Goal: Find specific page/section: Find specific page/section

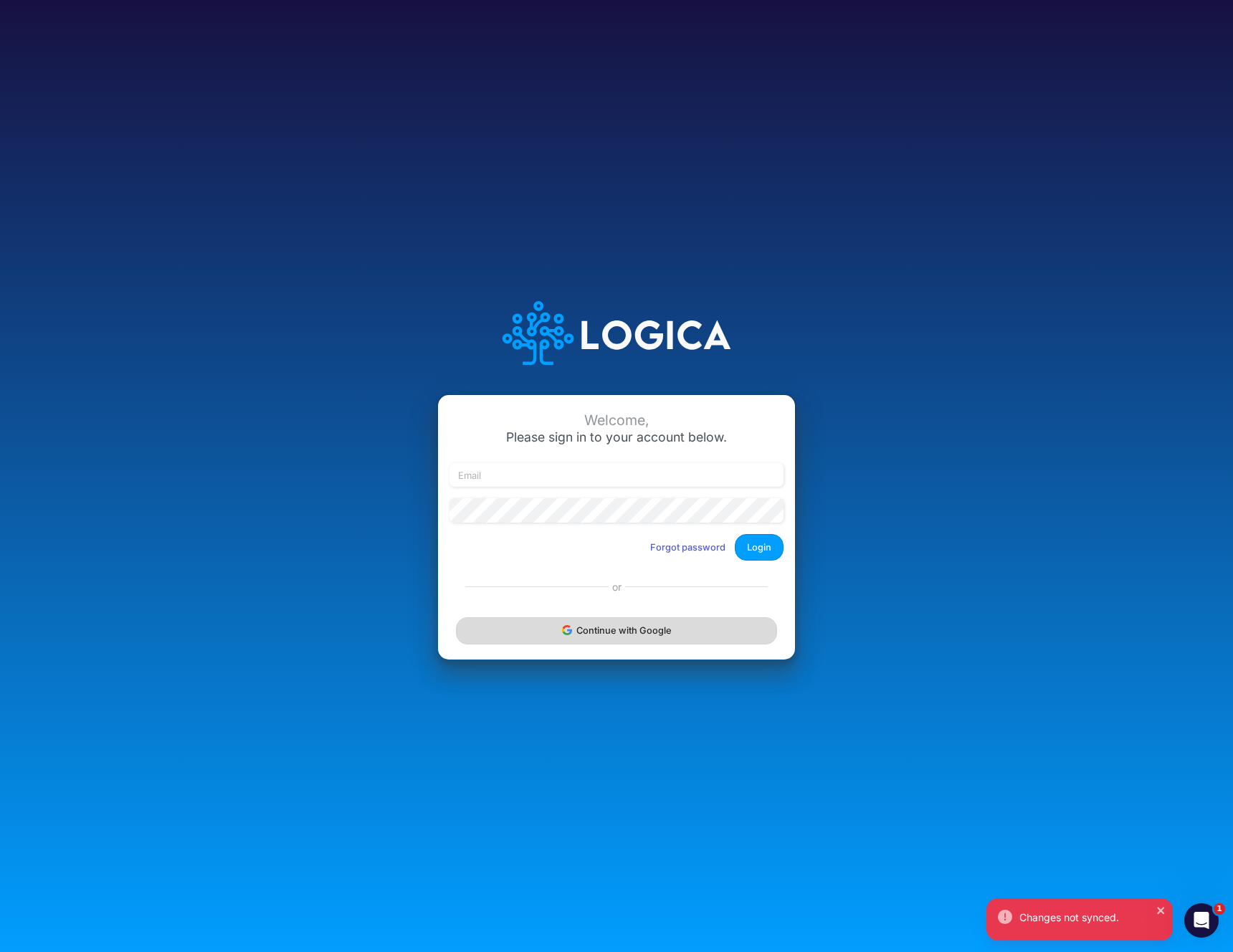
click at [619, 625] on button "Continue with Google" at bounding box center [616, 631] width 321 height 27
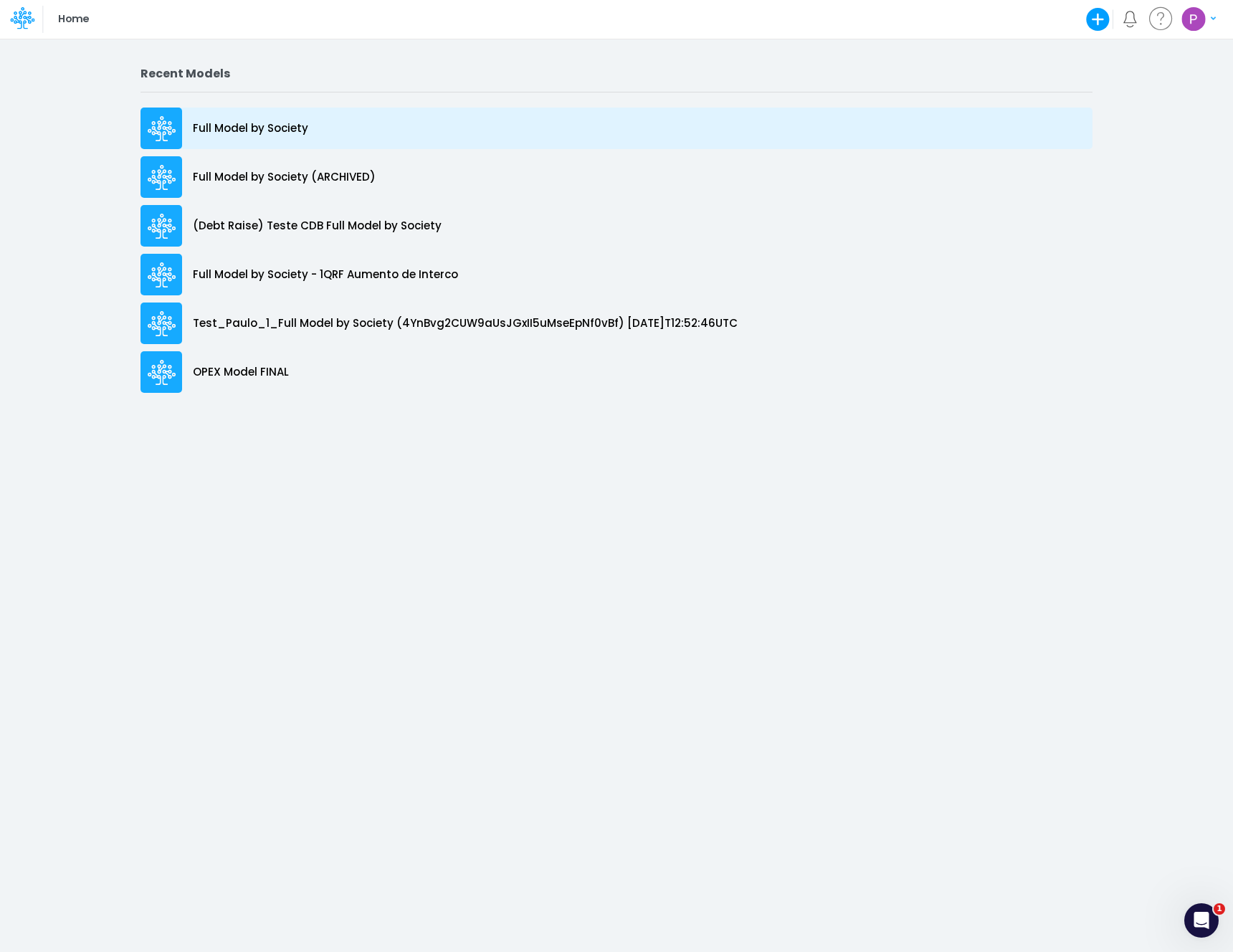
click at [264, 129] on p "Full Model by Society" at bounding box center [250, 129] width 115 height 17
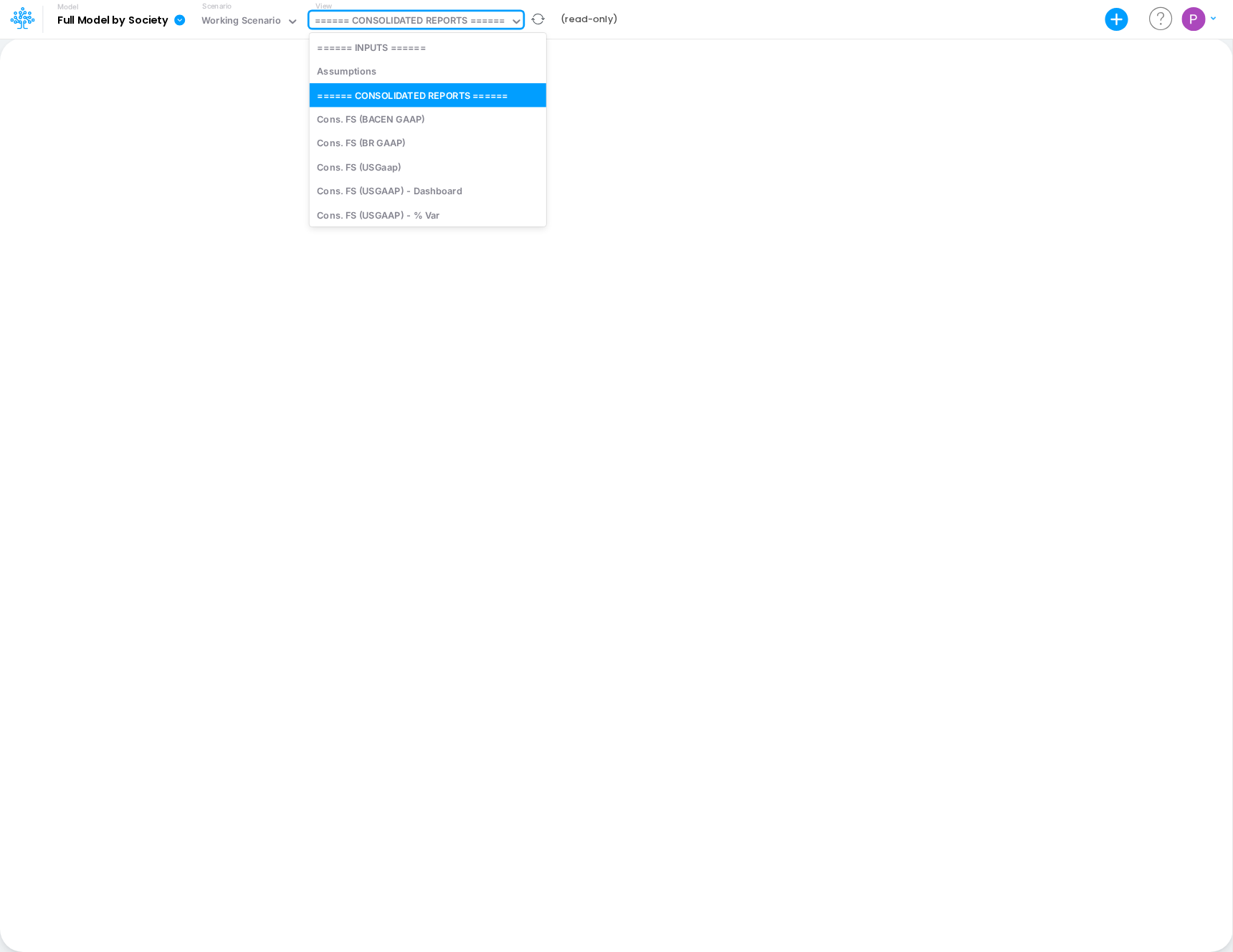
click at [449, 20] on div "====== CONSOLIDATED REPORTS ======" at bounding box center [410, 21] width 191 height 17
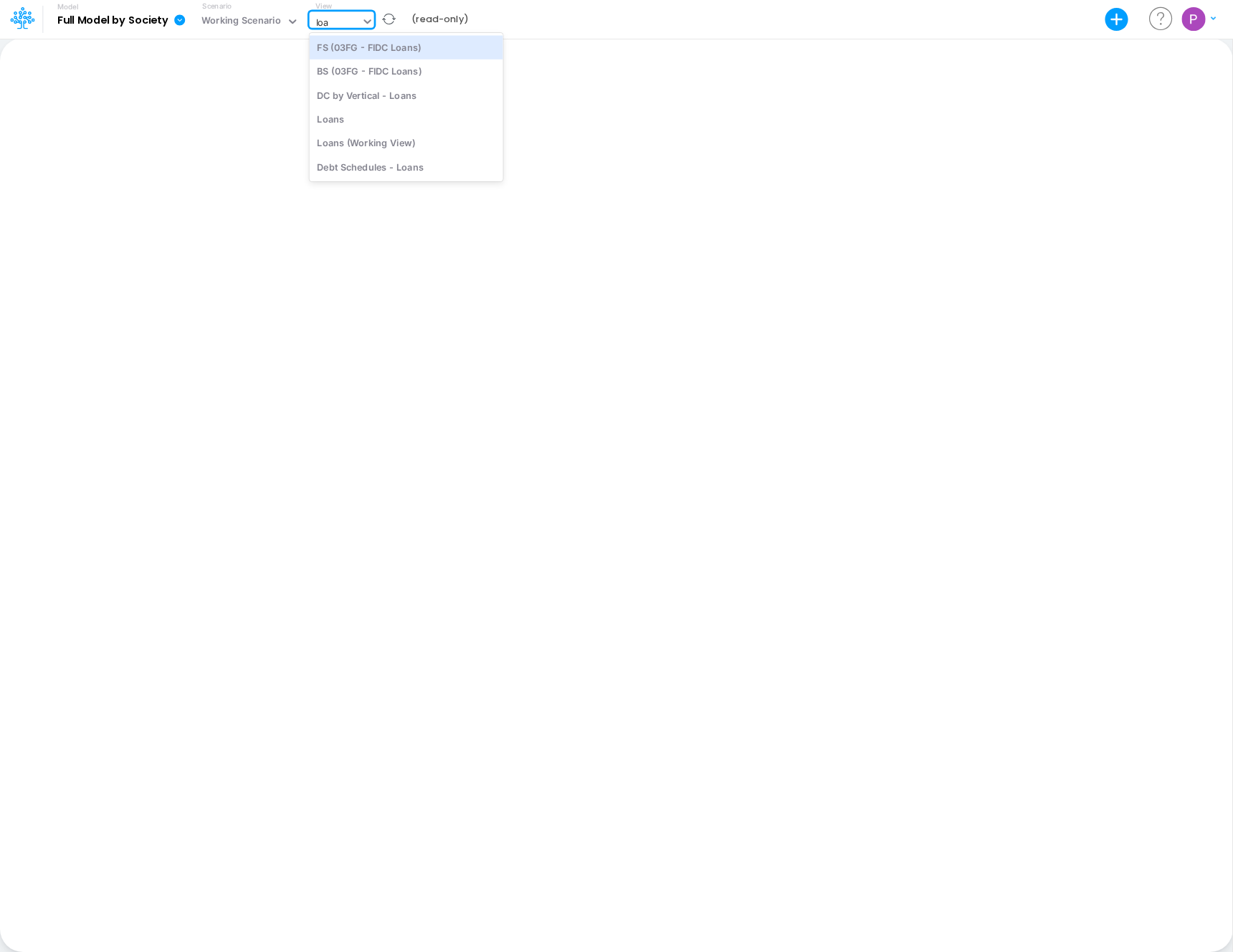
type input "loan"
click at [428, 145] on div "Loans (Working View)" at bounding box center [406, 143] width 193 height 24
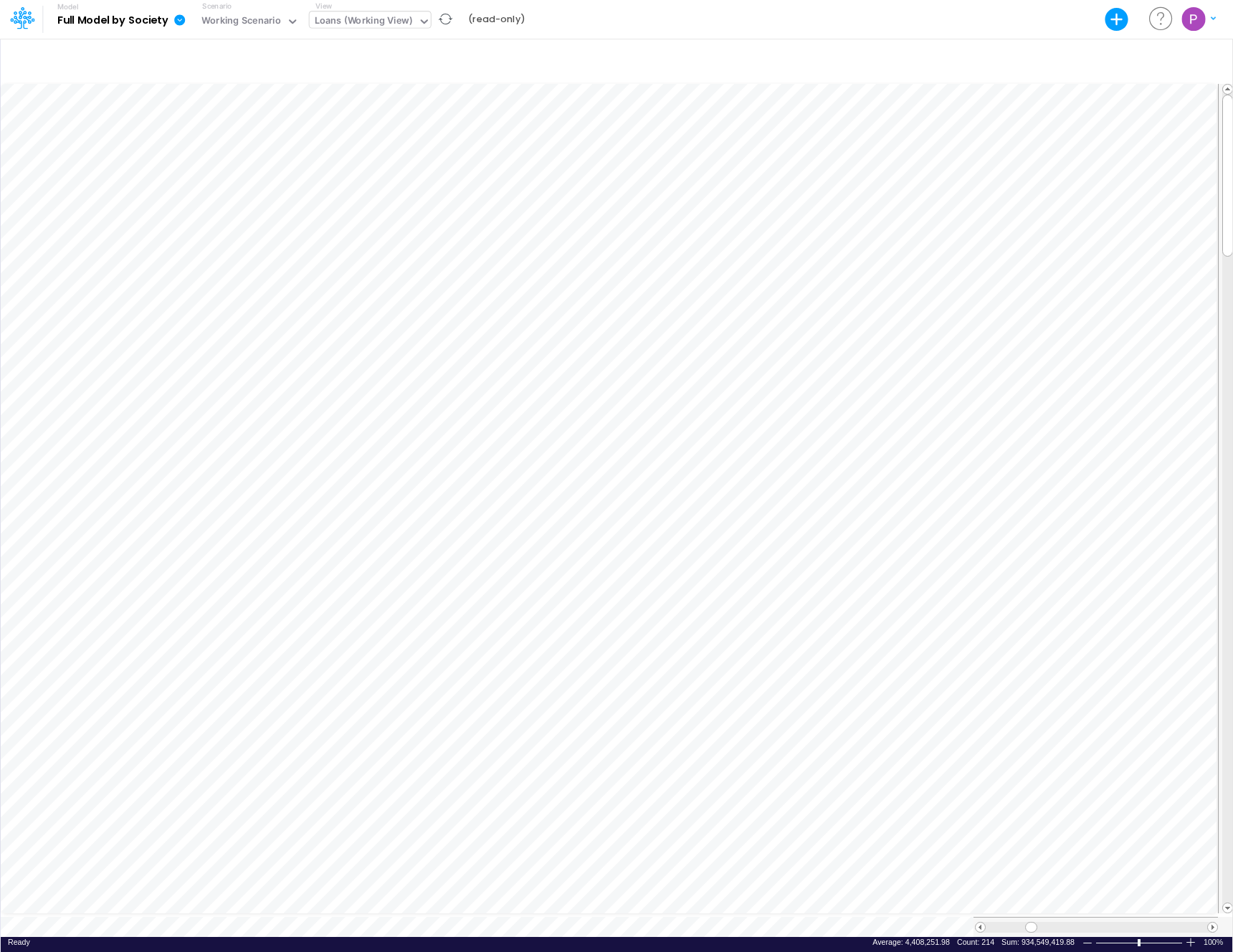
scroll to position [6, 1]
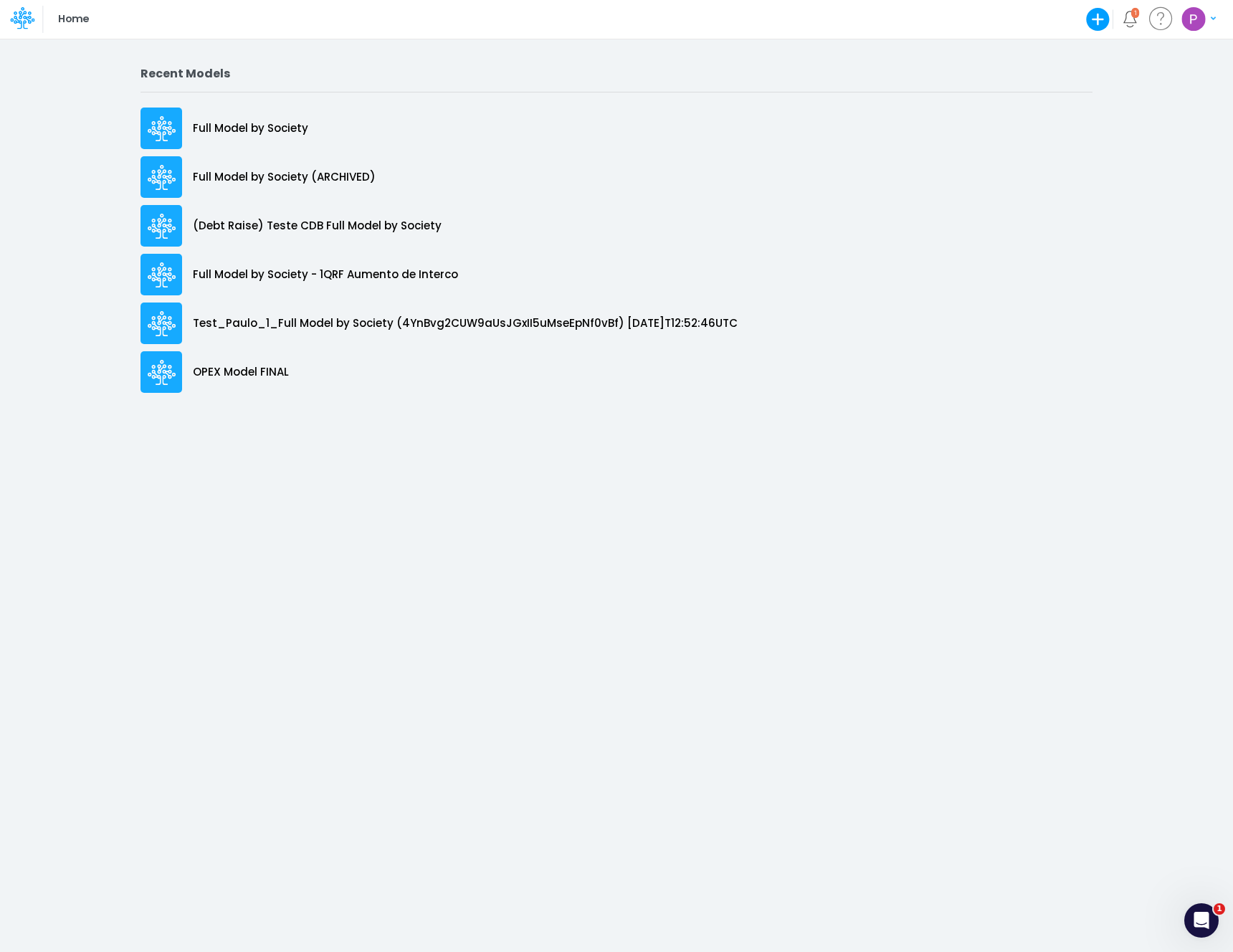
click at [475, 51] on div "Recent Models Full Model by Society Full Model by Society (ARCHIVED) (Debt Rais…" at bounding box center [616, 495] width 1233 height 914
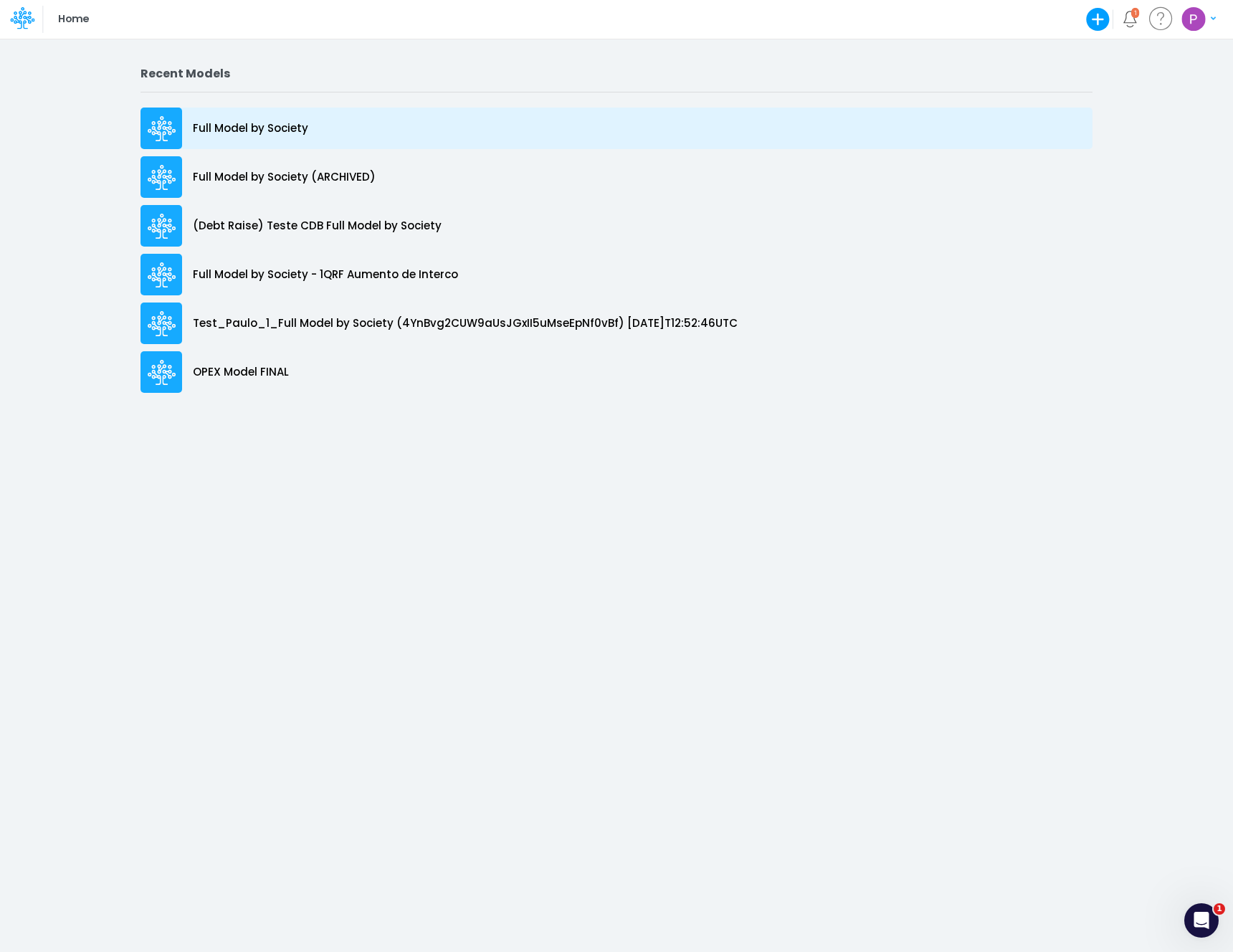
click at [268, 127] on p "Full Model by Society" at bounding box center [250, 129] width 115 height 17
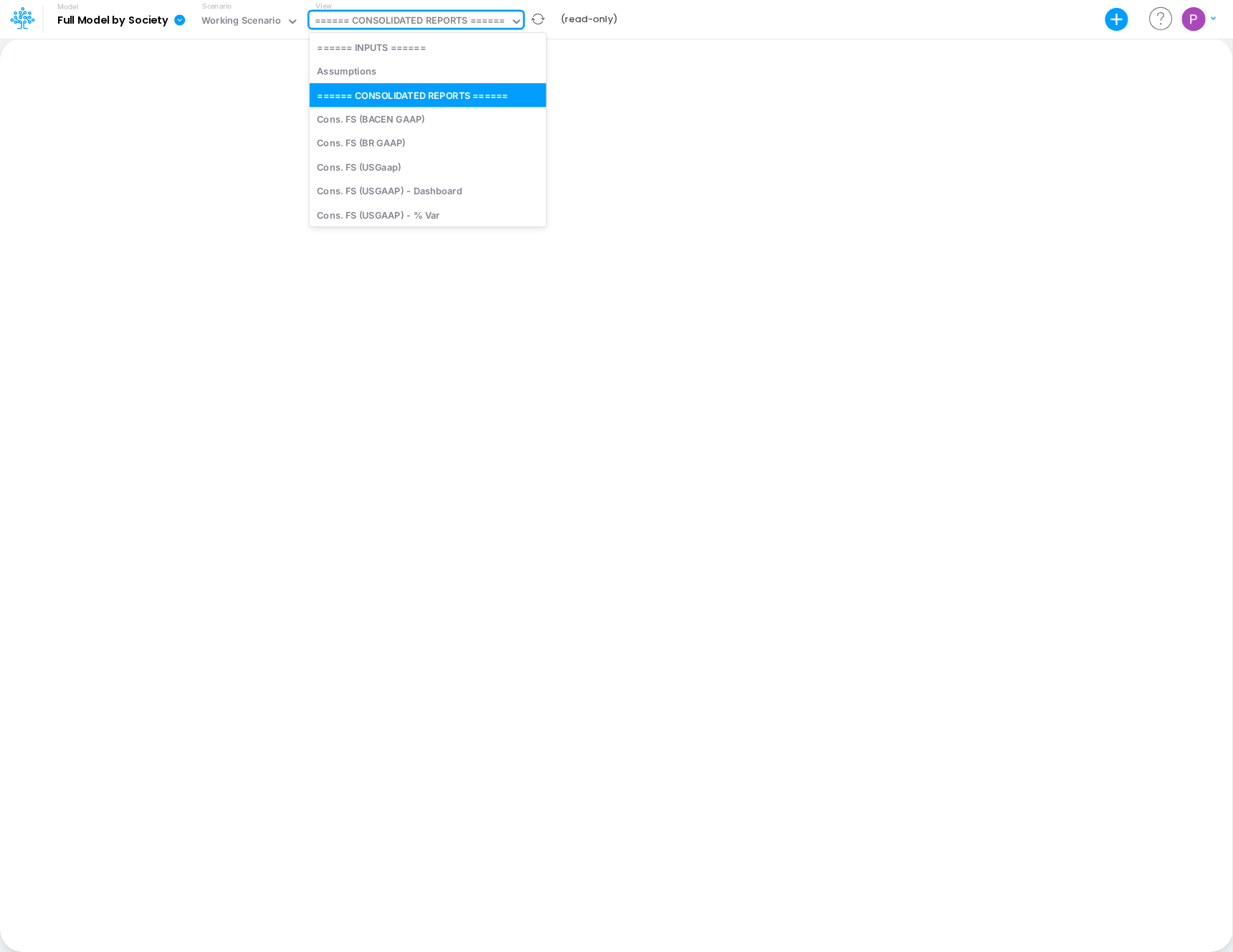
click at [480, 21] on div "====== CONSOLIDATED REPORTS ======" at bounding box center [410, 21] width 191 height 17
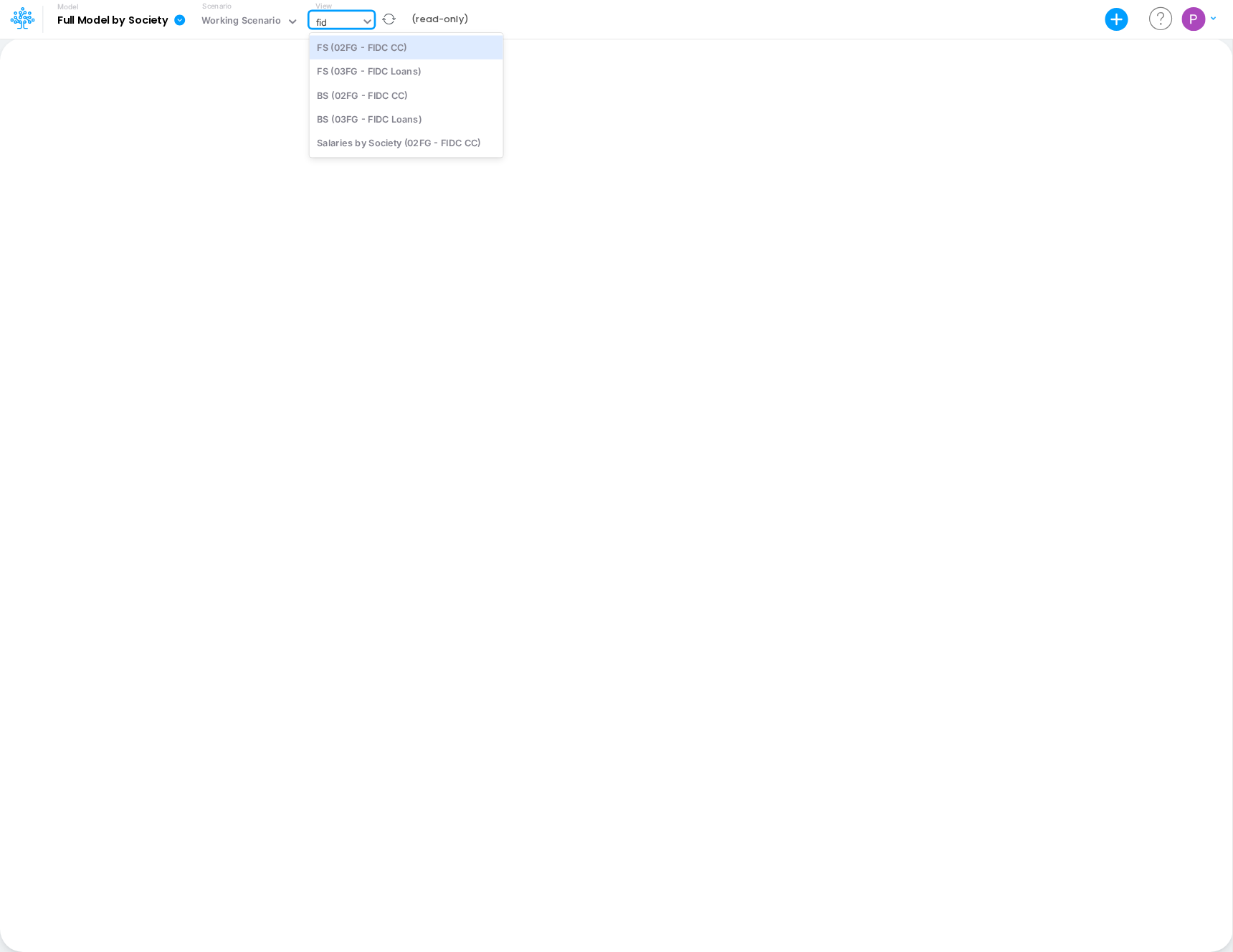
type input "fidc"
click at [430, 114] on div "BS (03FG - FIDC Loans)" at bounding box center [406, 118] width 193 height 24
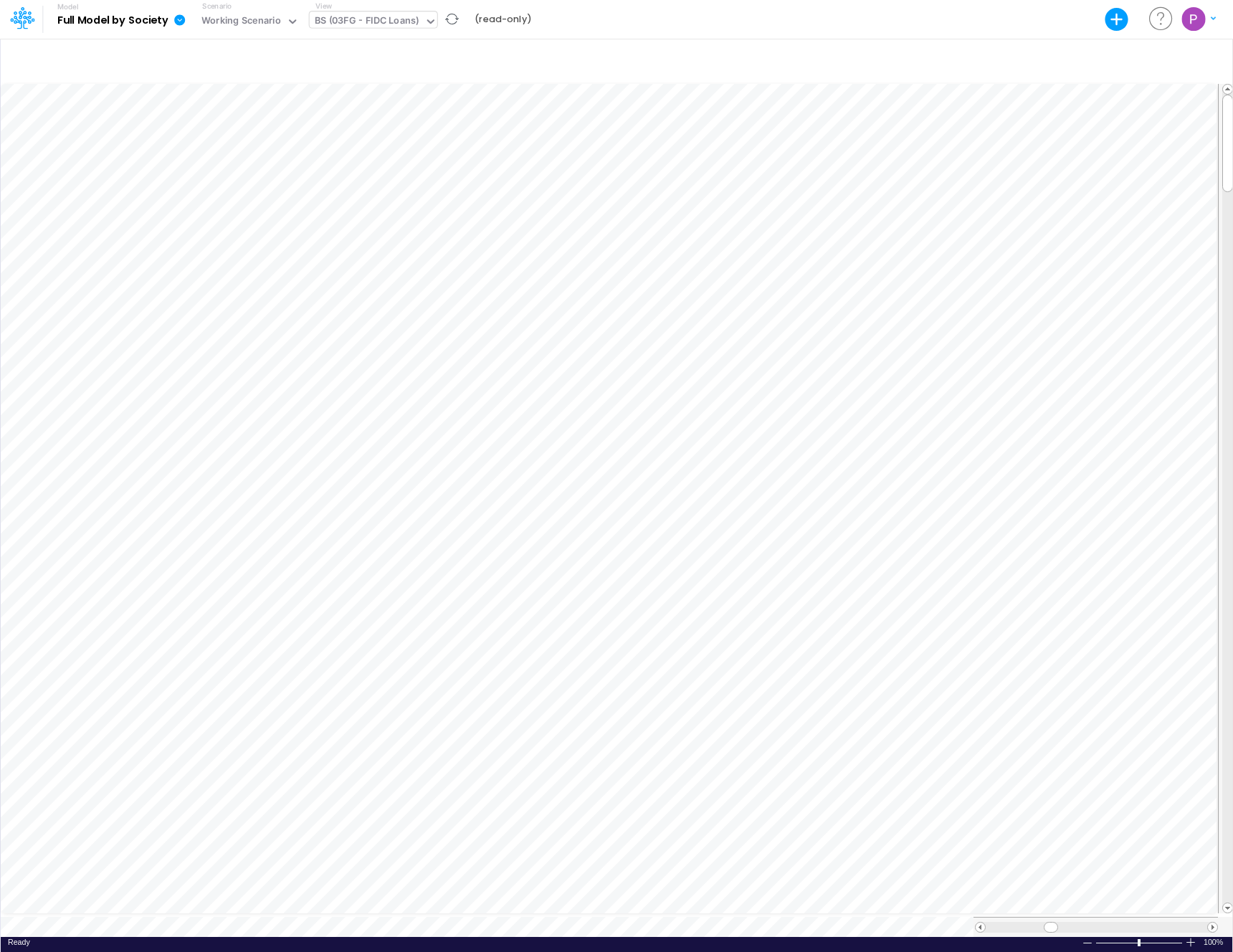
scroll to position [6, 1]
click at [389, 24] on div "BS (03FG - FIDC Loans)" at bounding box center [367, 21] width 105 height 17
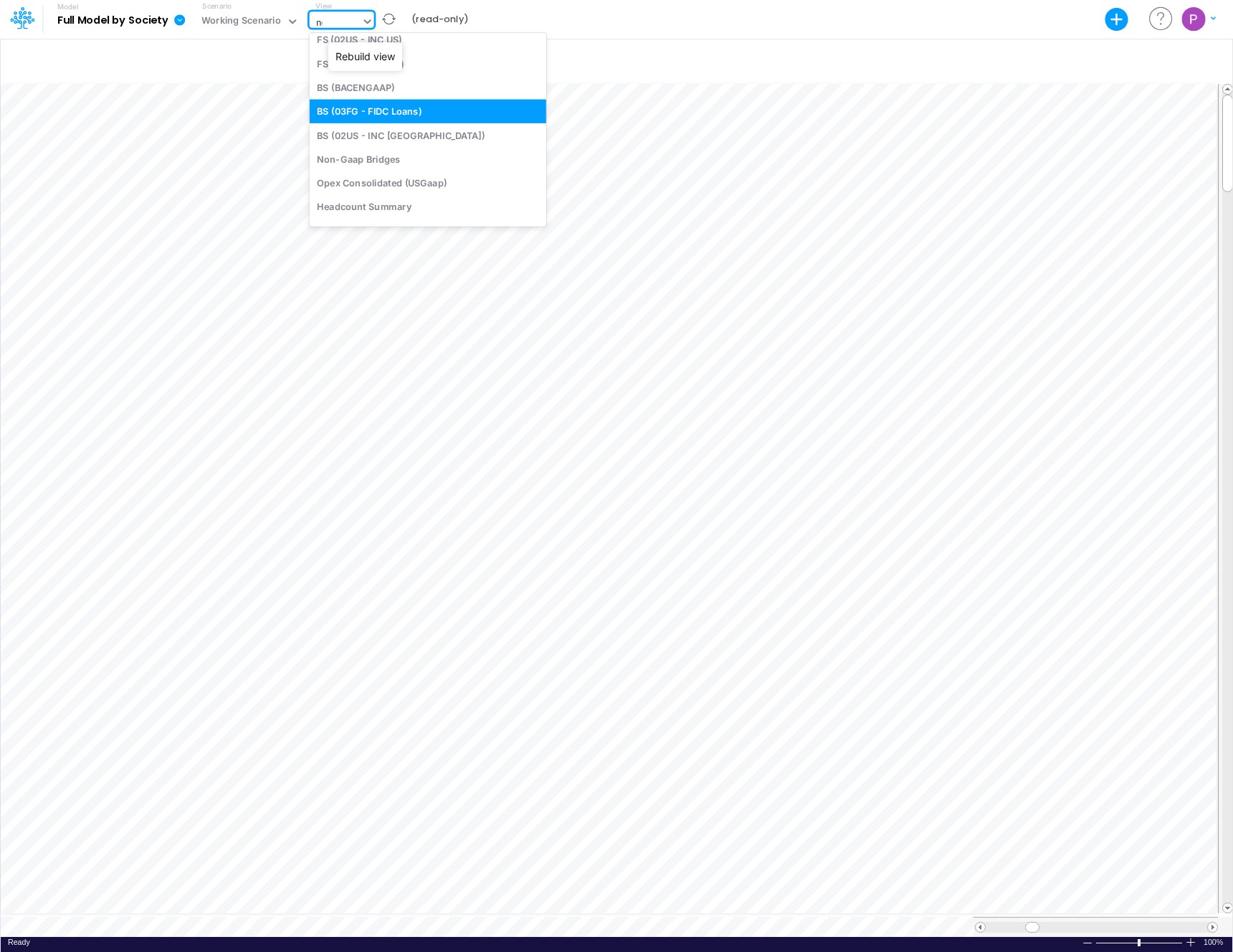
scroll to position [0, 0]
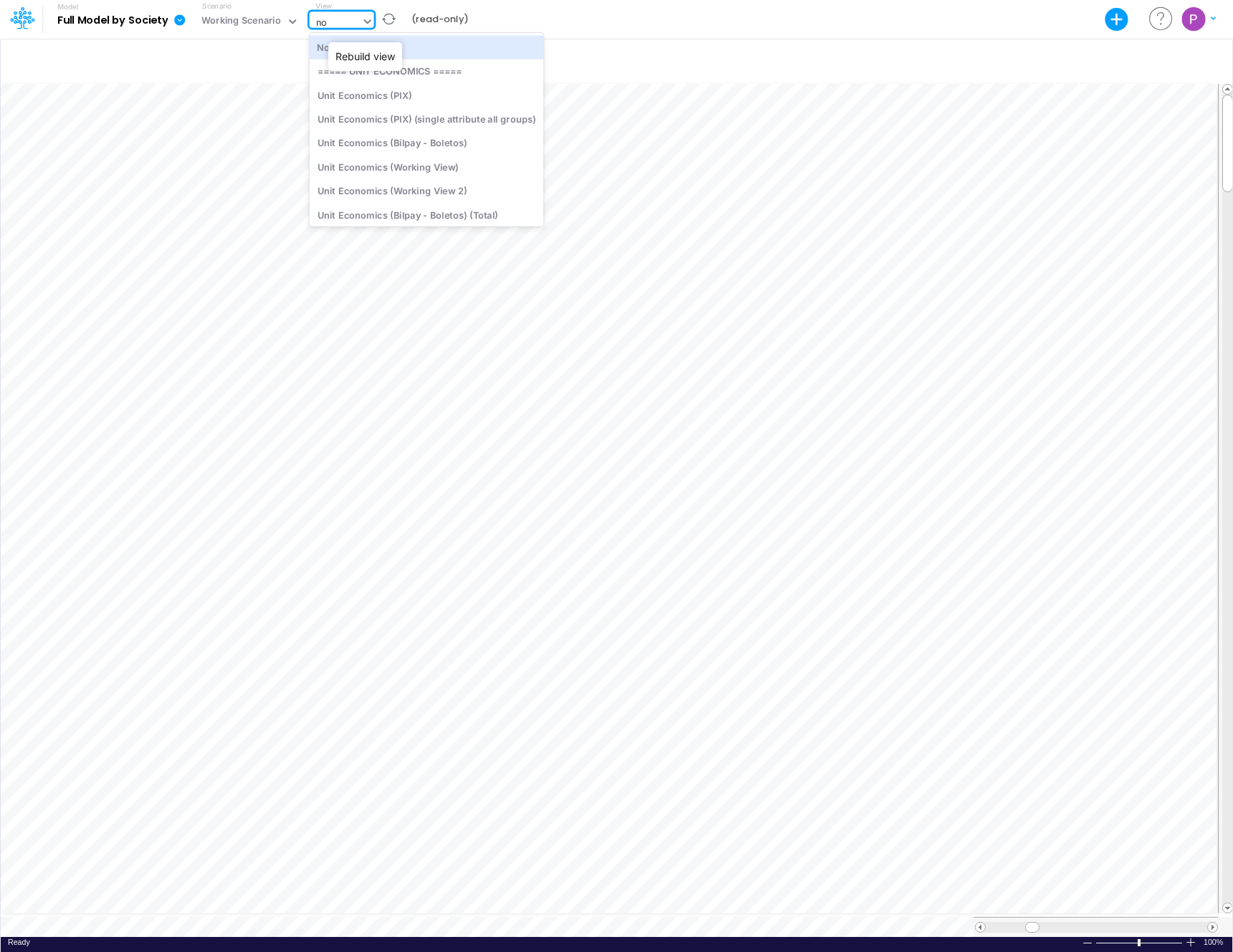
type input "non"
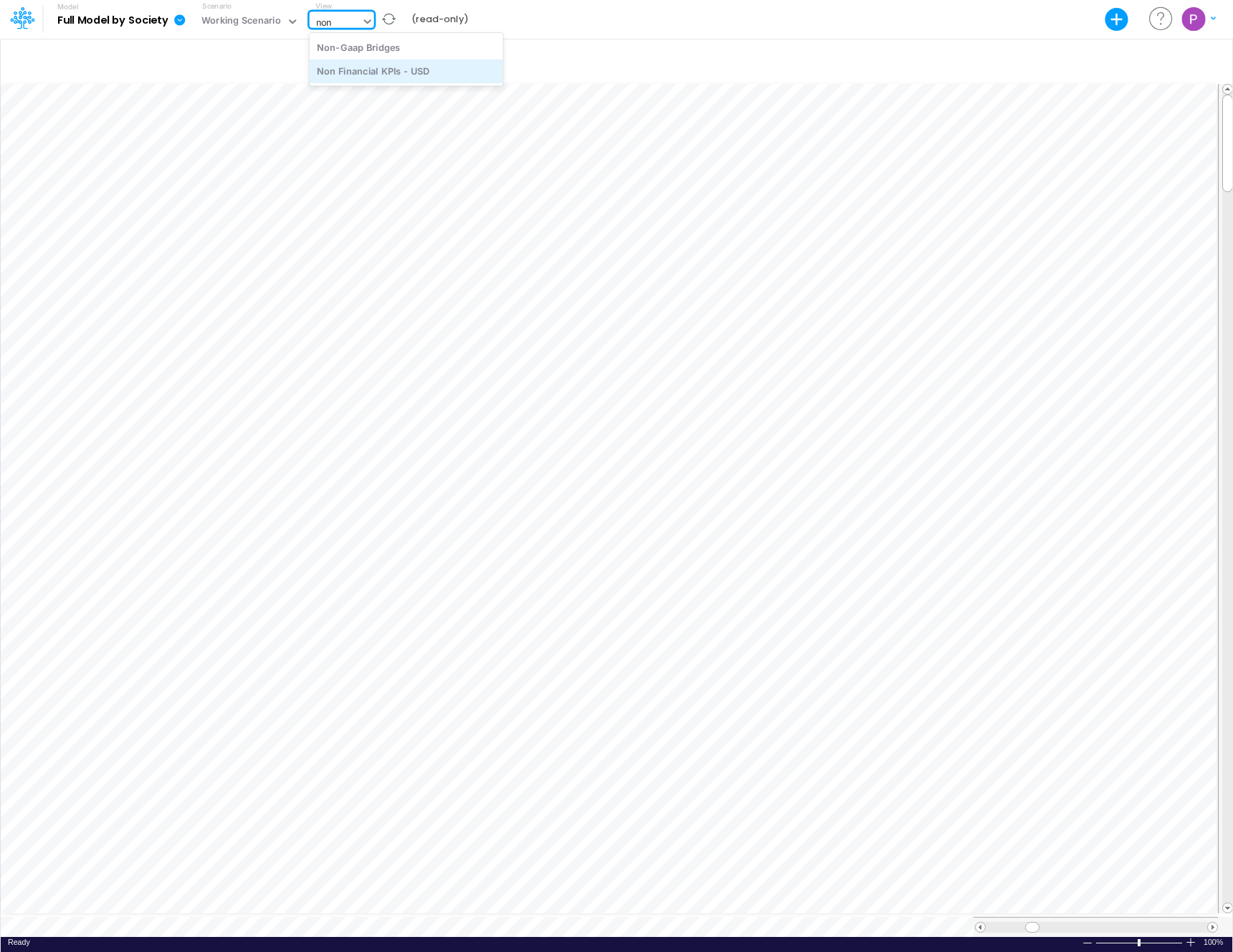
click at [452, 68] on div "Non Financial KPIs - USD" at bounding box center [406, 71] width 193 height 24
type input "Non Financial KPIs - USD"
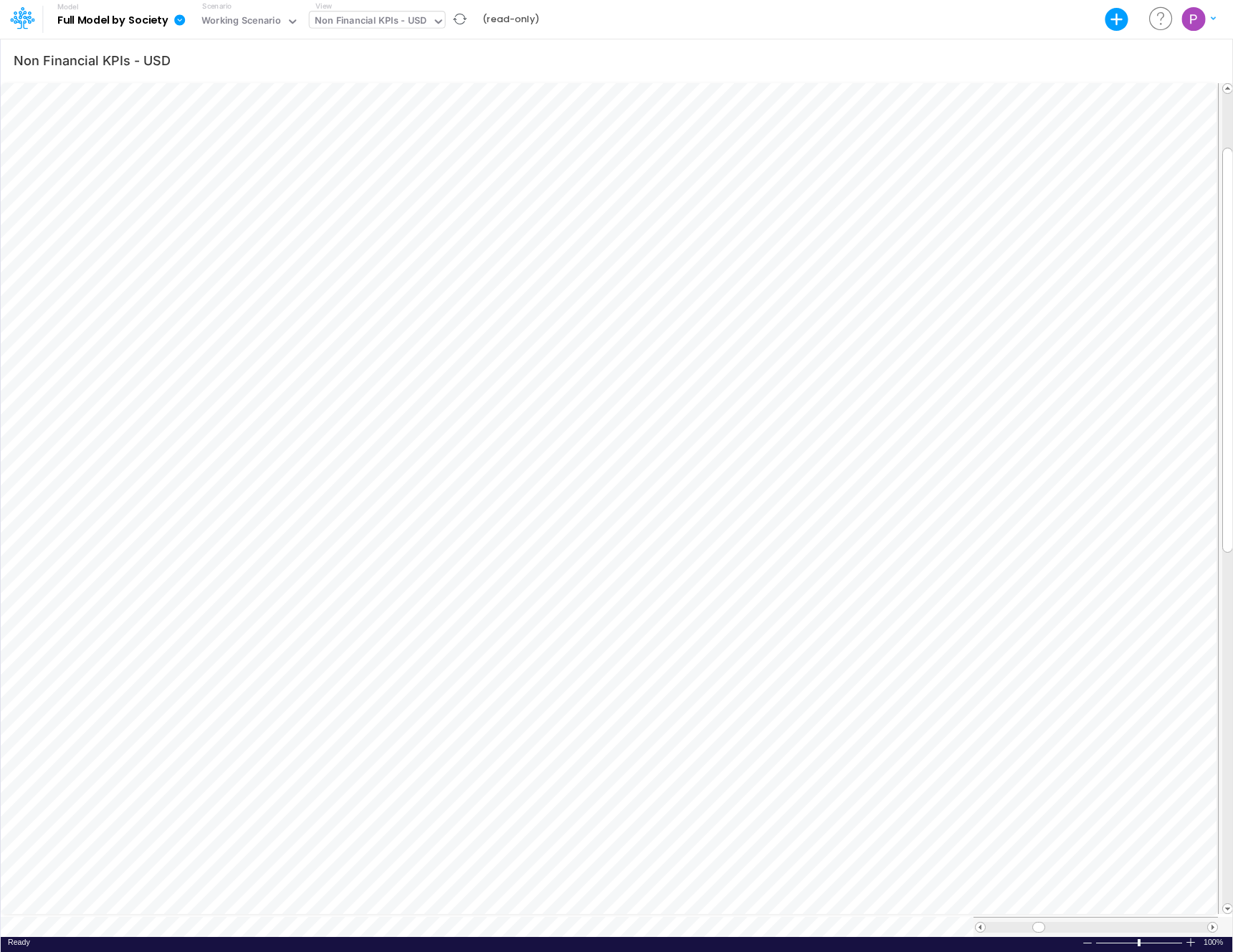
scroll to position [6, 1]
type input "Non Financial KPIs - USD"
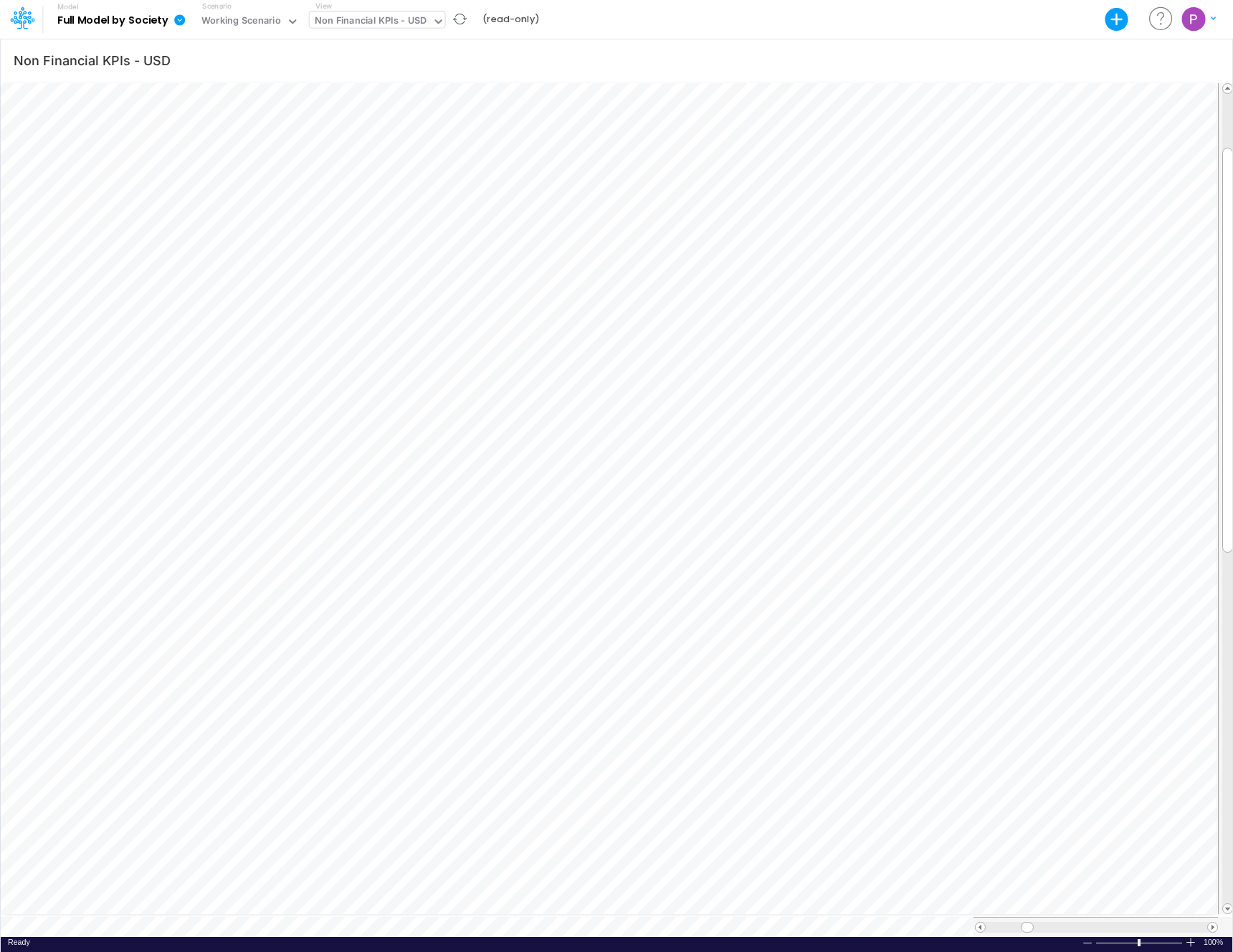
scroll to position [6, 1]
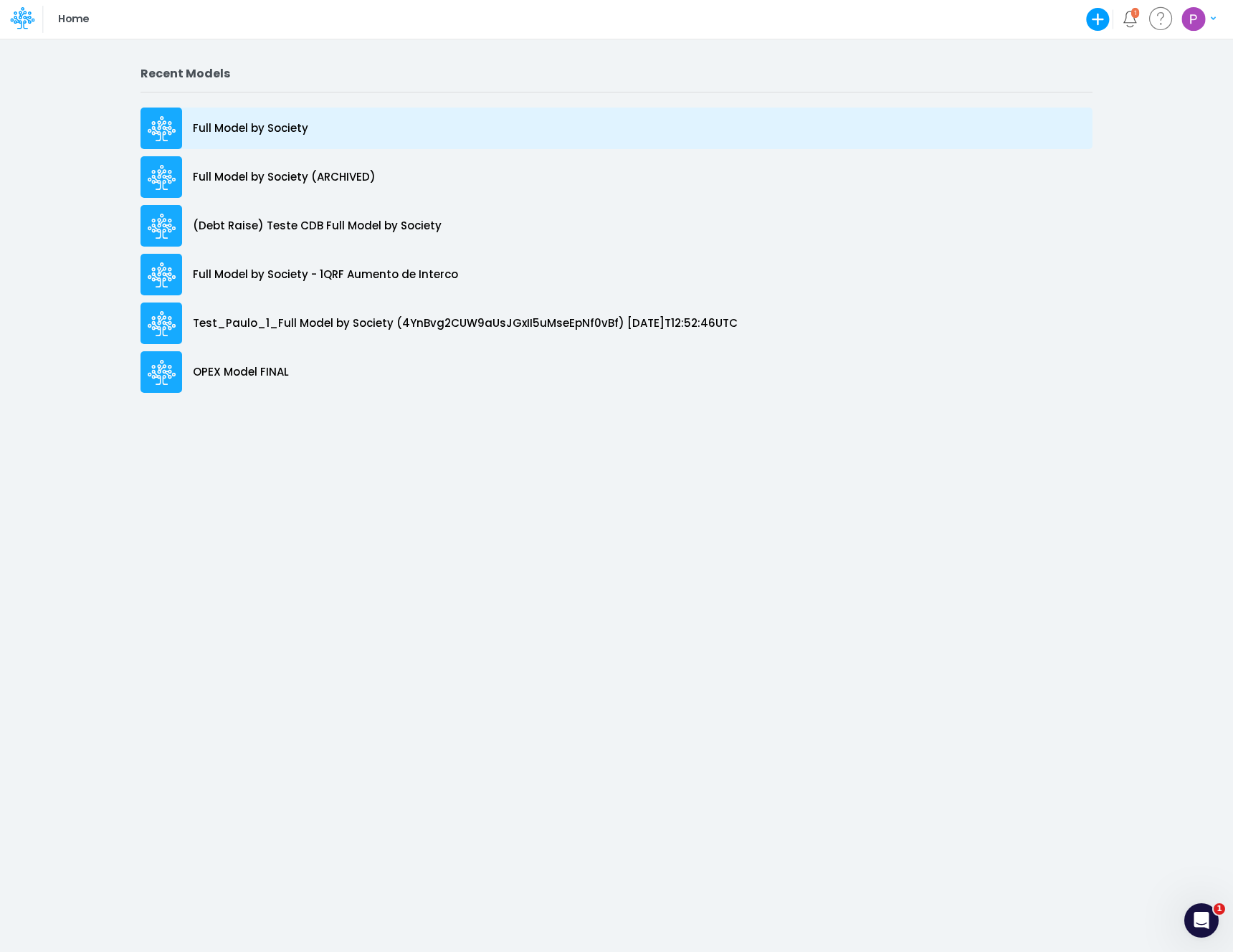
click at [287, 121] on p "Full Model by Society" at bounding box center [250, 129] width 115 height 17
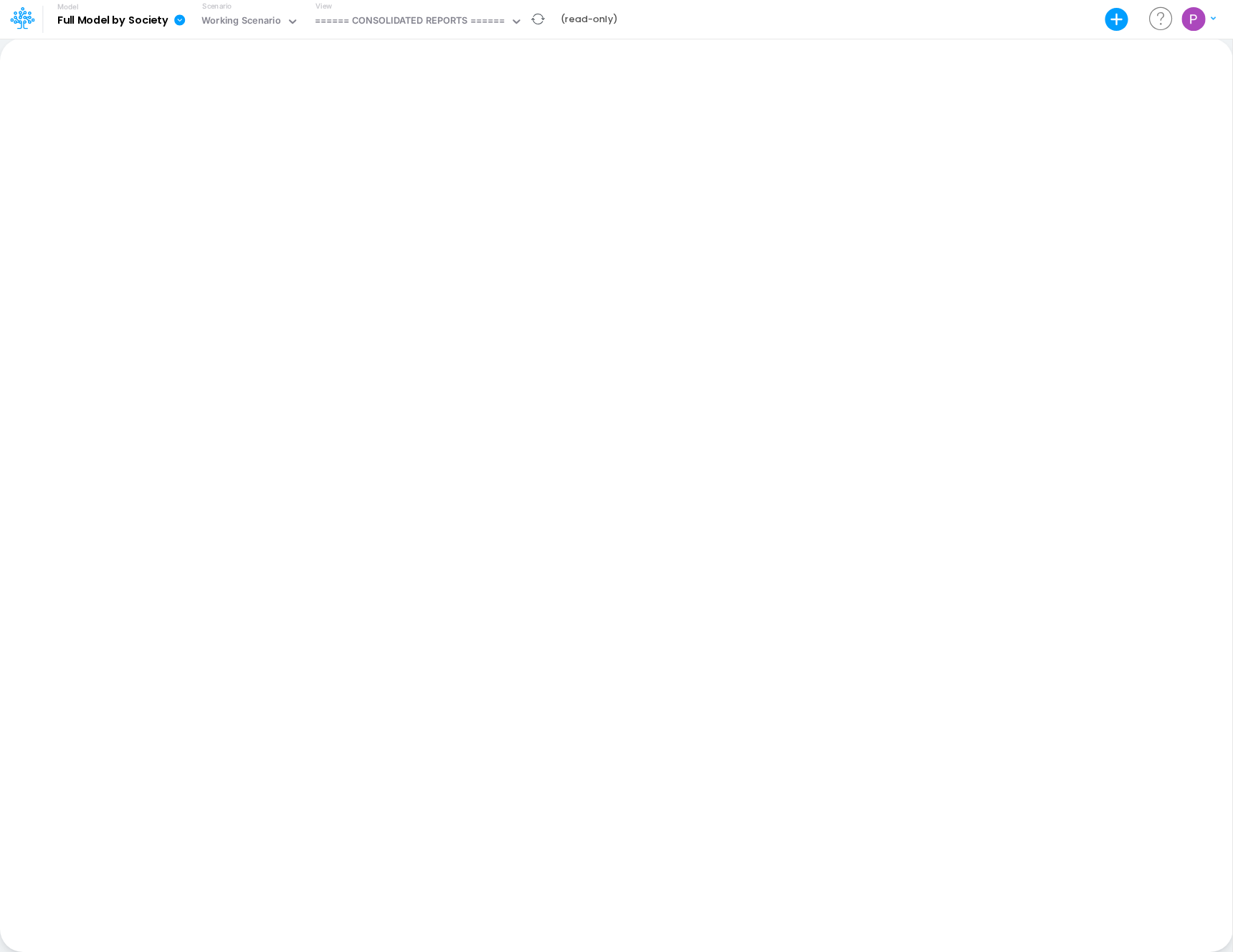
click at [585, 20] on b "(read-only)" at bounding box center [589, 20] width 57 height 13
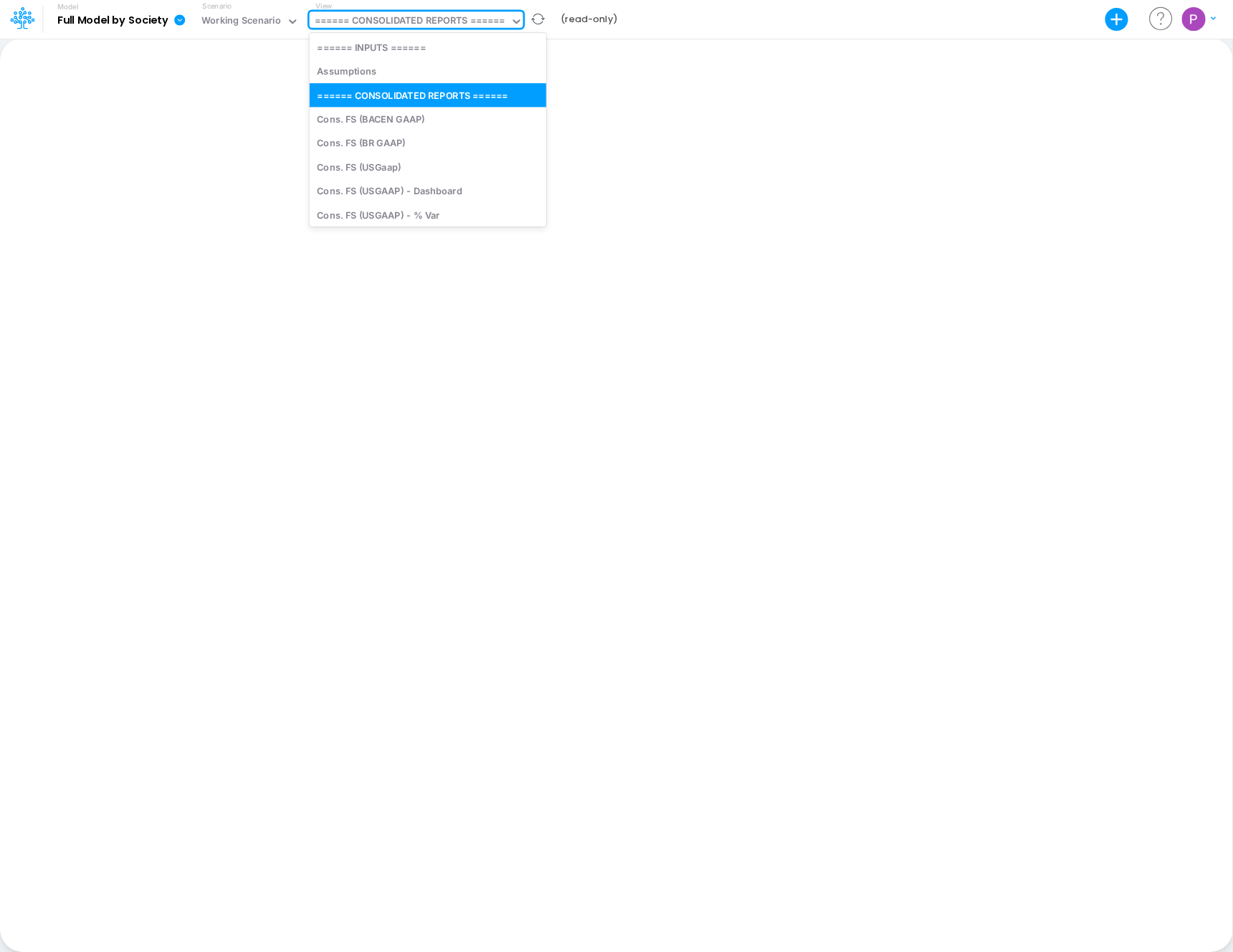
click at [480, 20] on div "====== CONSOLIDATED REPORTS ======" at bounding box center [410, 21] width 191 height 17
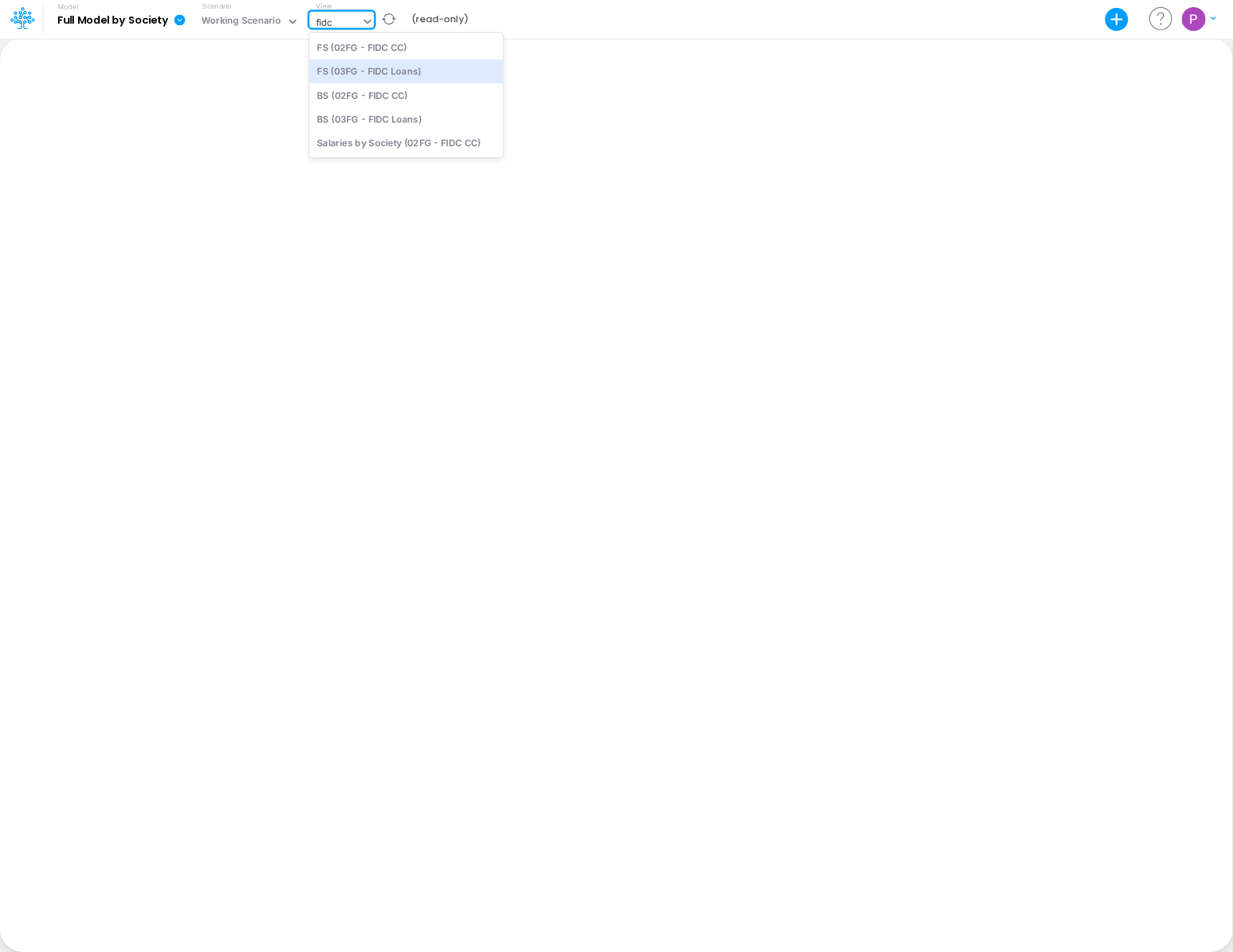
type input "fidc l"
click at [434, 66] on div "BS (03FG - FIDC Loans)" at bounding box center [406, 71] width 193 height 24
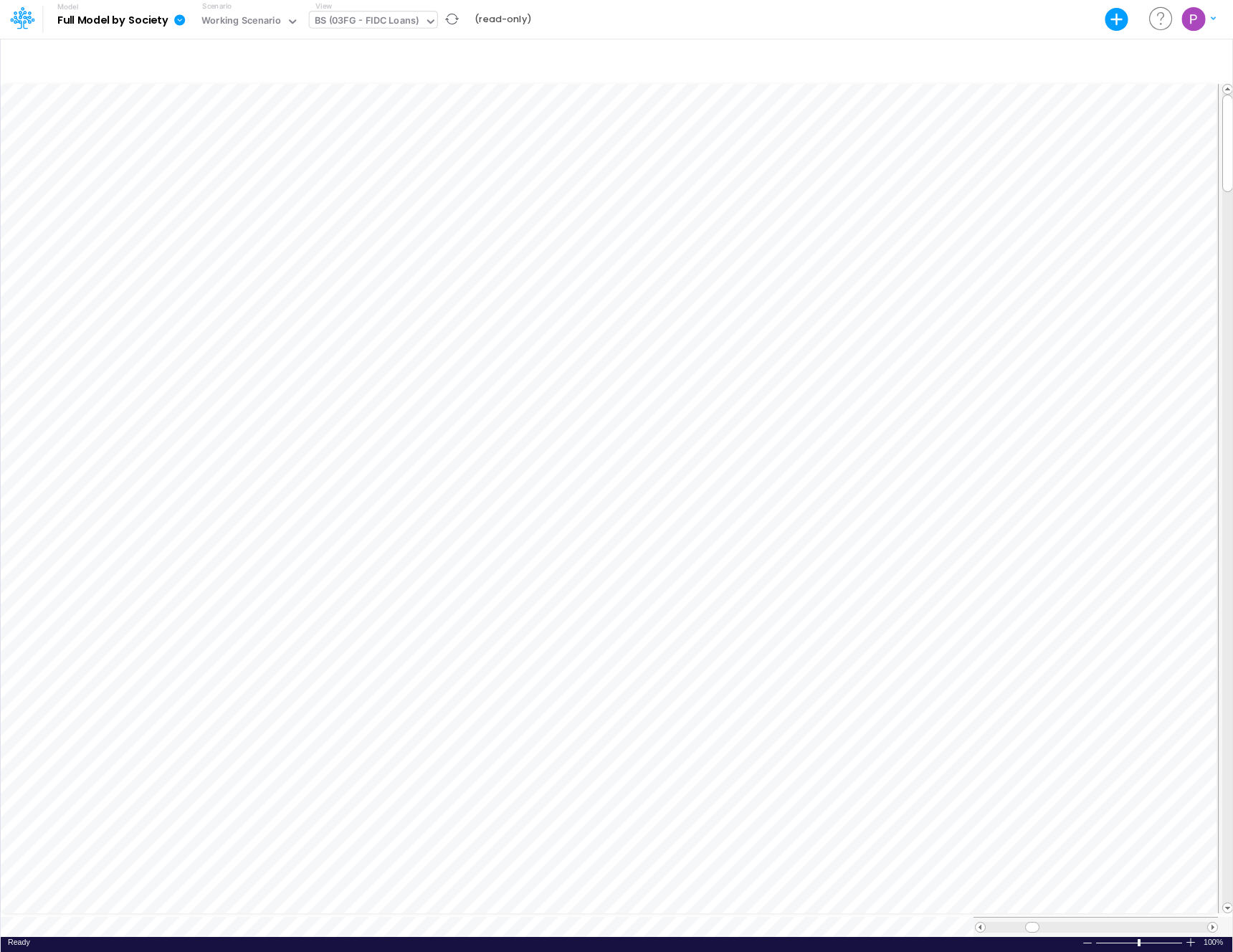
scroll to position [6, 1]
